Goal: Information Seeking & Learning: Learn about a topic

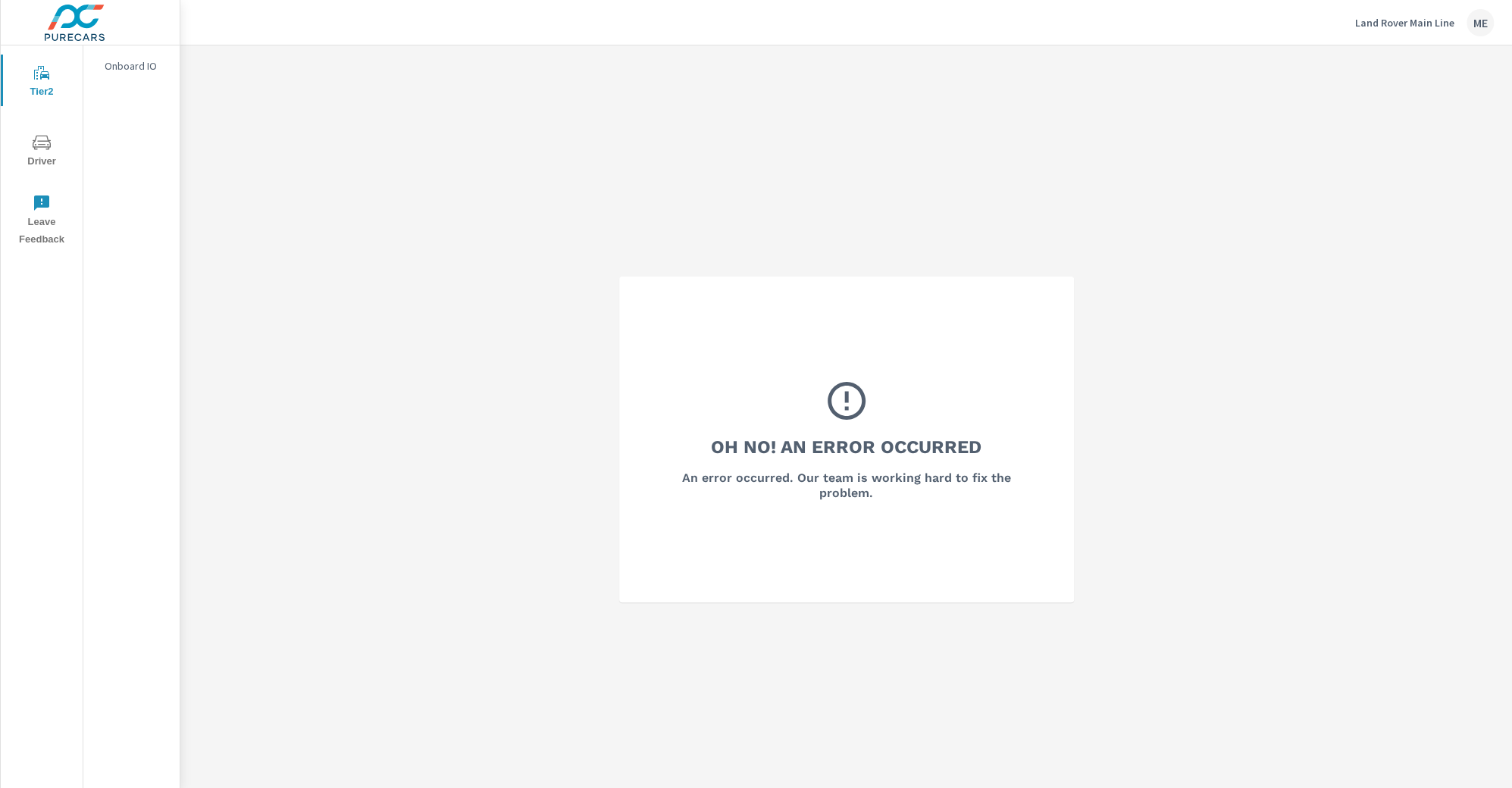
click at [49, 76] on icon "nav menu" at bounding box center [41, 73] width 19 height 19
click at [146, 65] on p "OEM Market Overview" at bounding box center [136, 73] width 63 height 30
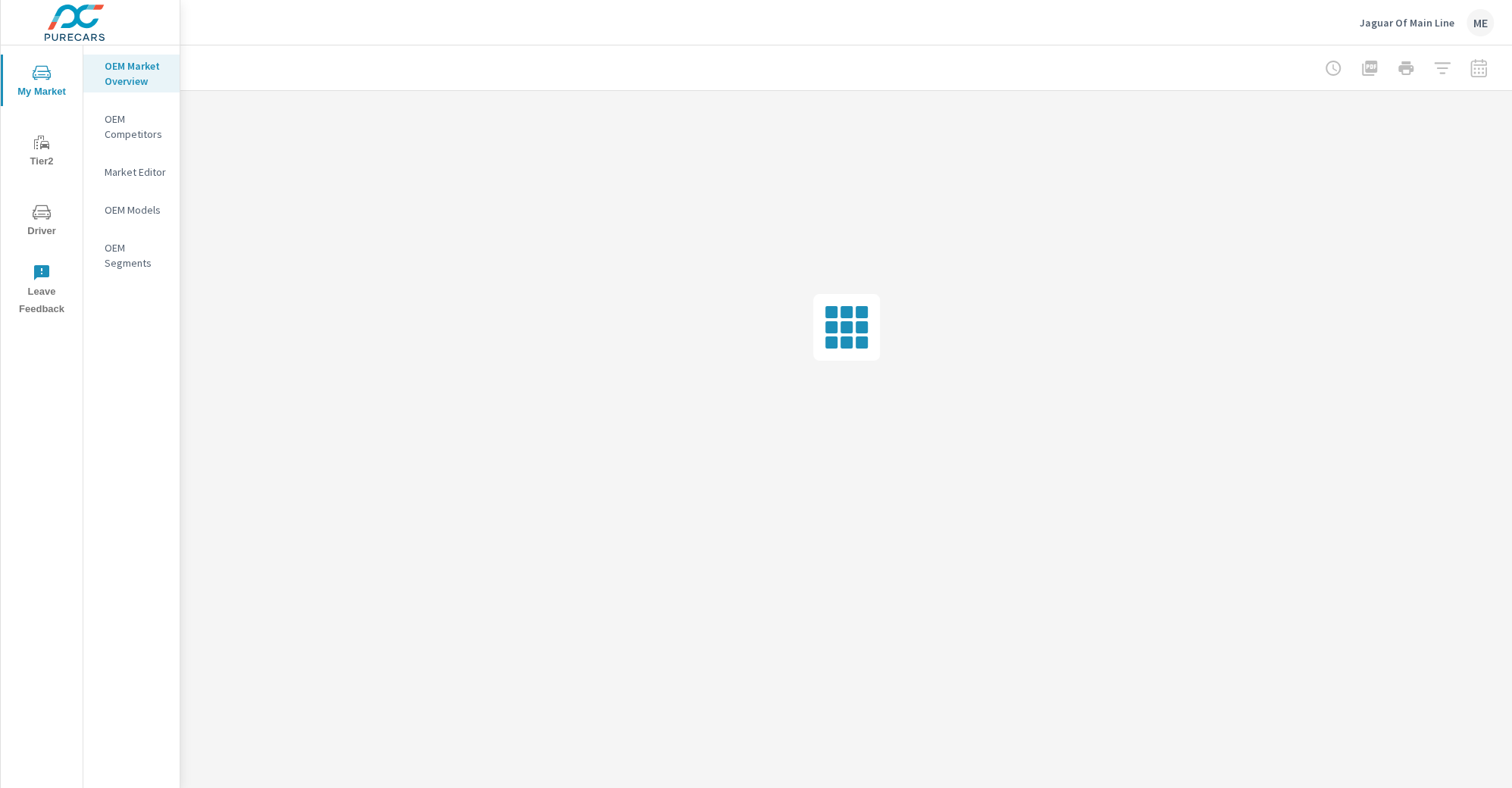
click at [1146, 53] on div at bounding box center [846, 68] width 1295 height 45
click at [986, 39] on div "Jaguar Of Main Line ME" at bounding box center [846, 23] width 1295 height 45
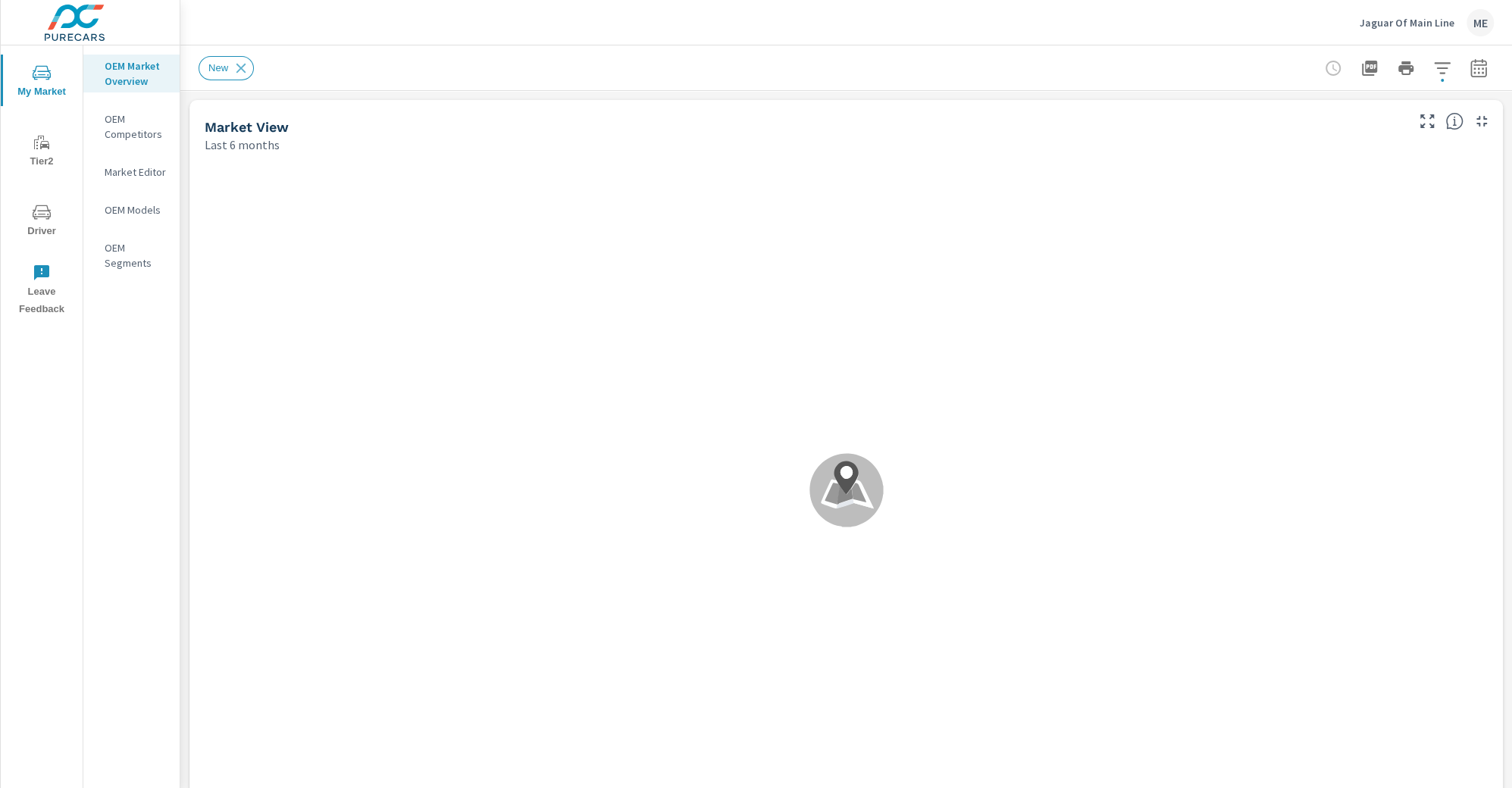
click at [596, 28] on div "Jaguar Of Main Line ME" at bounding box center [846, 23] width 1295 height 45
click at [914, 72] on div "New" at bounding box center [740, 68] width 1083 height 25
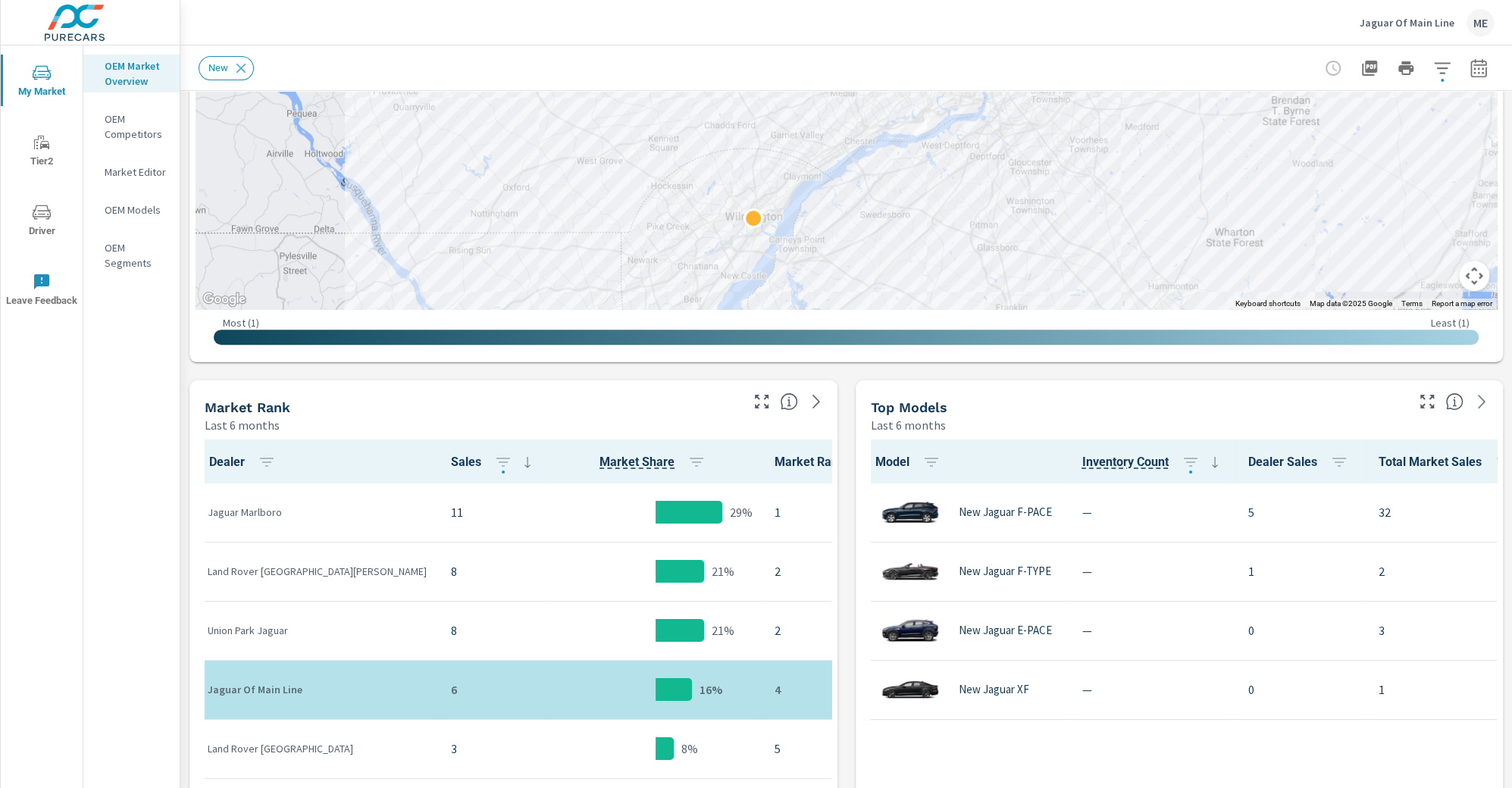
scroll to position [477, 0]
